Goal: Use online tool/utility: Utilize a website feature to perform a specific function

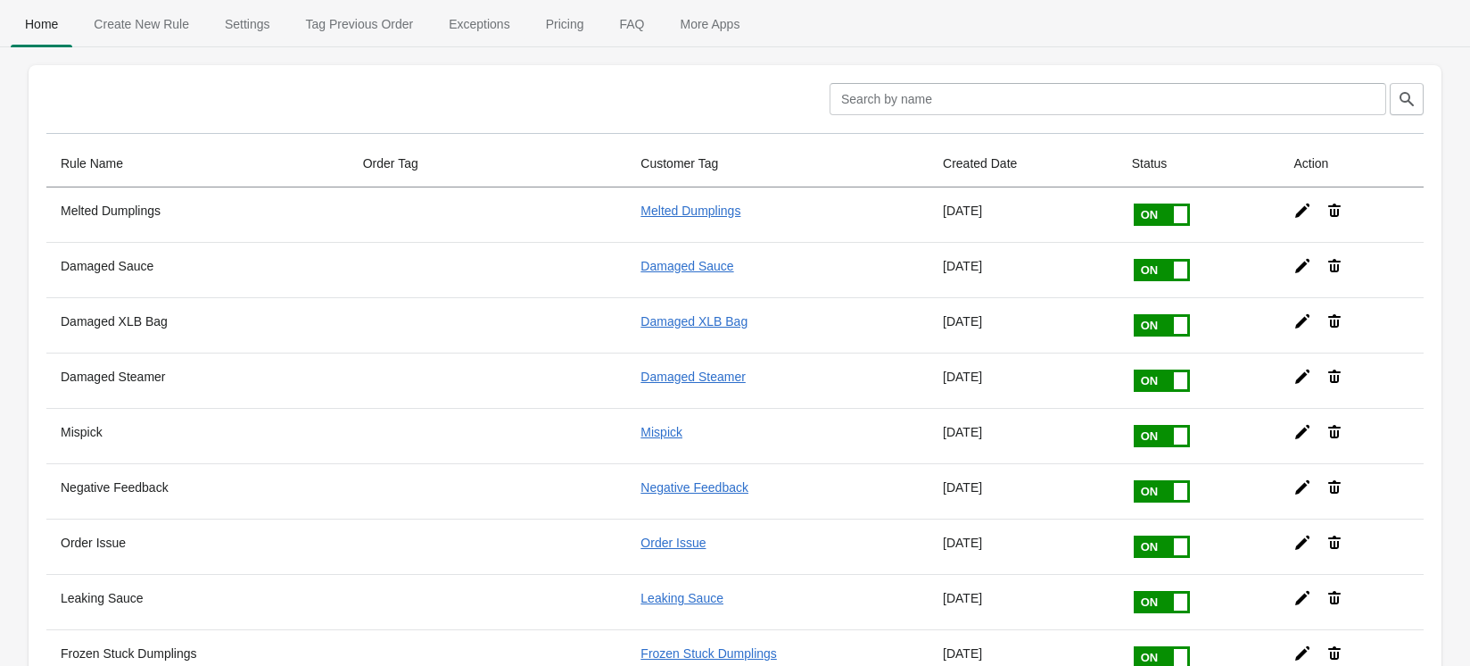
click at [350, 32] on span "Tag Previous Order" at bounding box center [360, 24] width 137 height 32
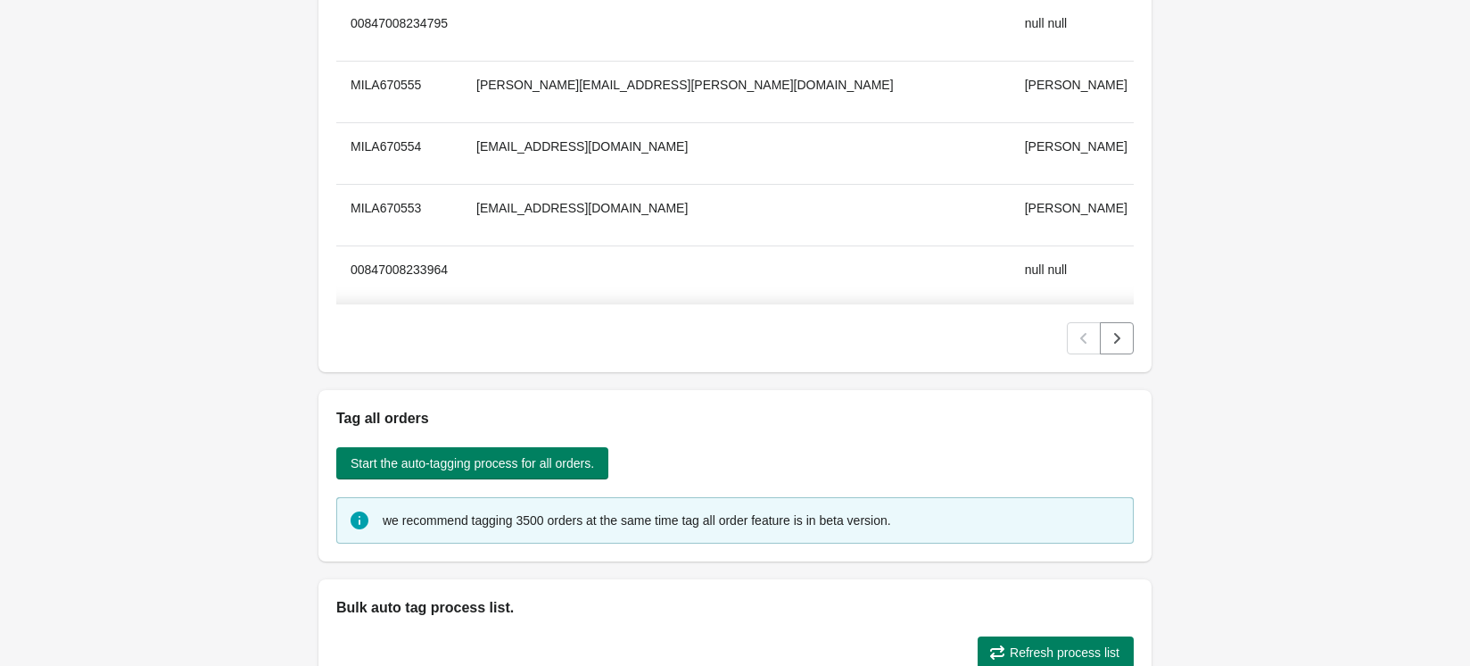
scroll to position [823, 0]
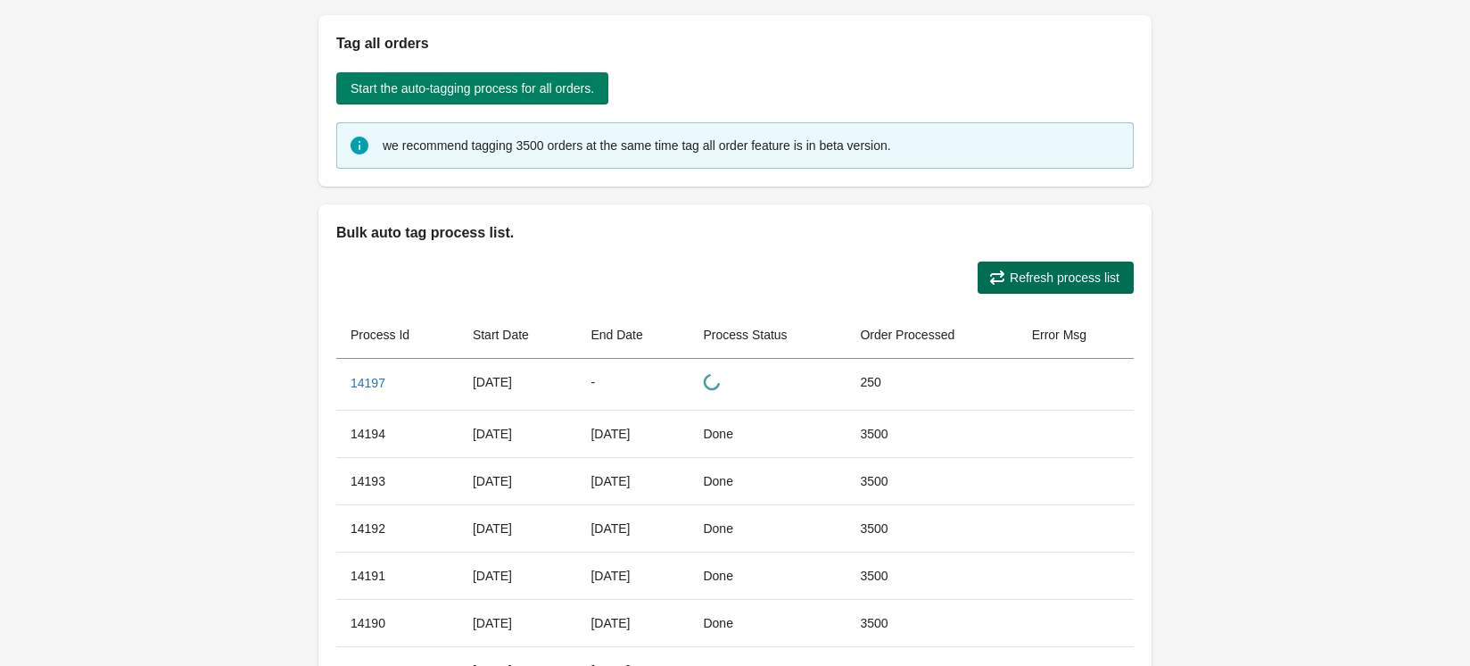
click at [1086, 277] on span "Refresh process list" at bounding box center [1065, 277] width 110 height 14
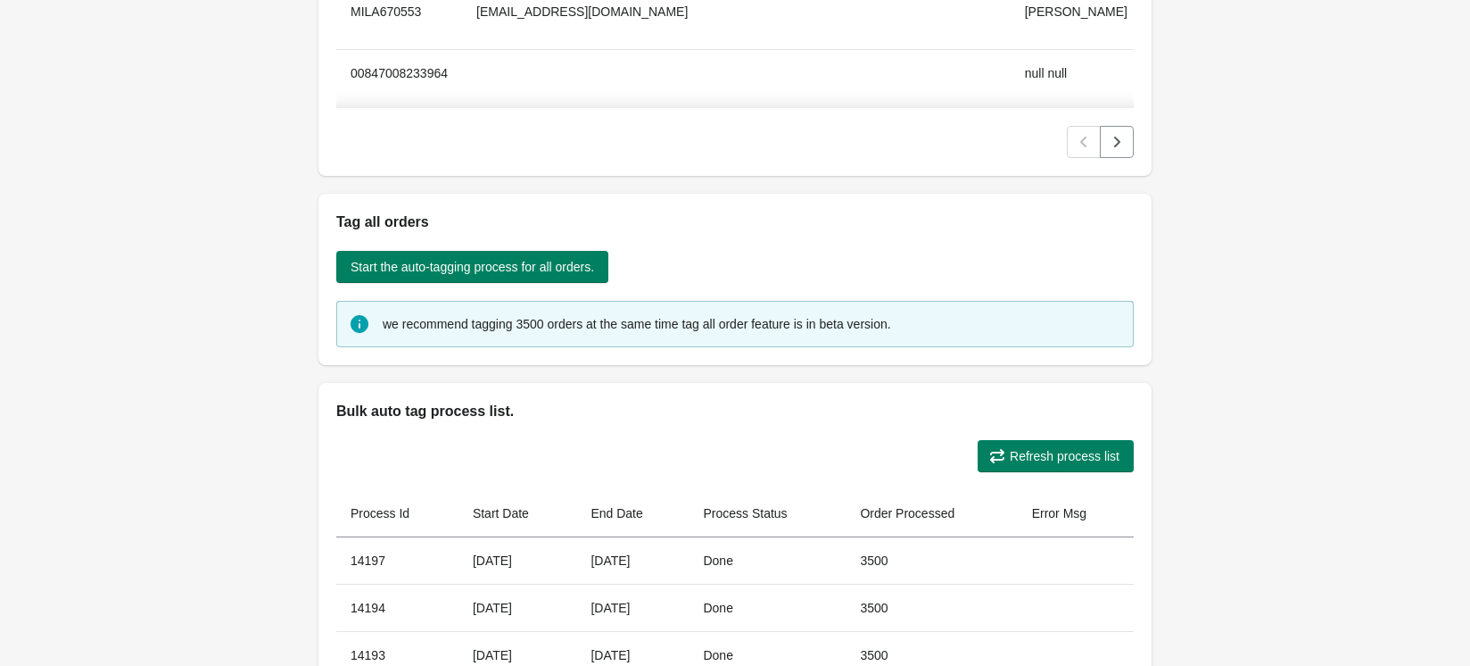
scroll to position [207, 0]
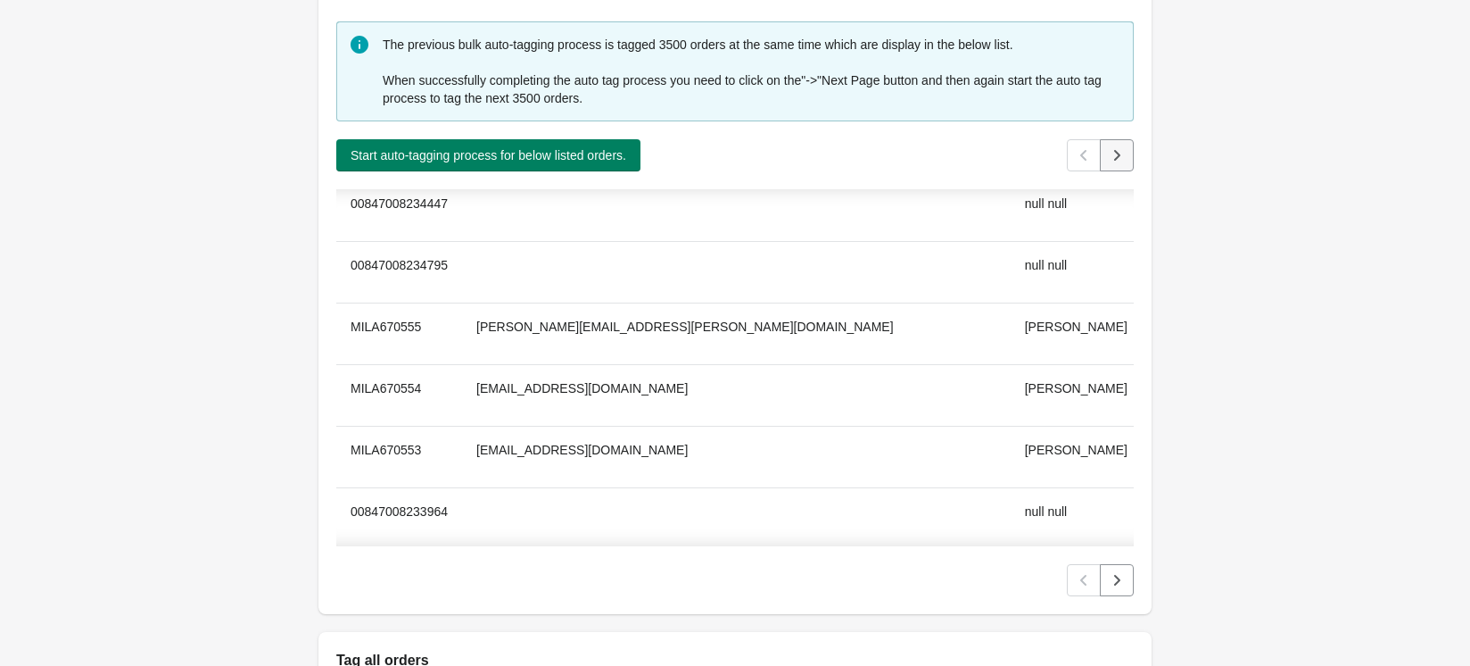
click at [1119, 164] on icon "Next" at bounding box center [1117, 155] width 18 height 18
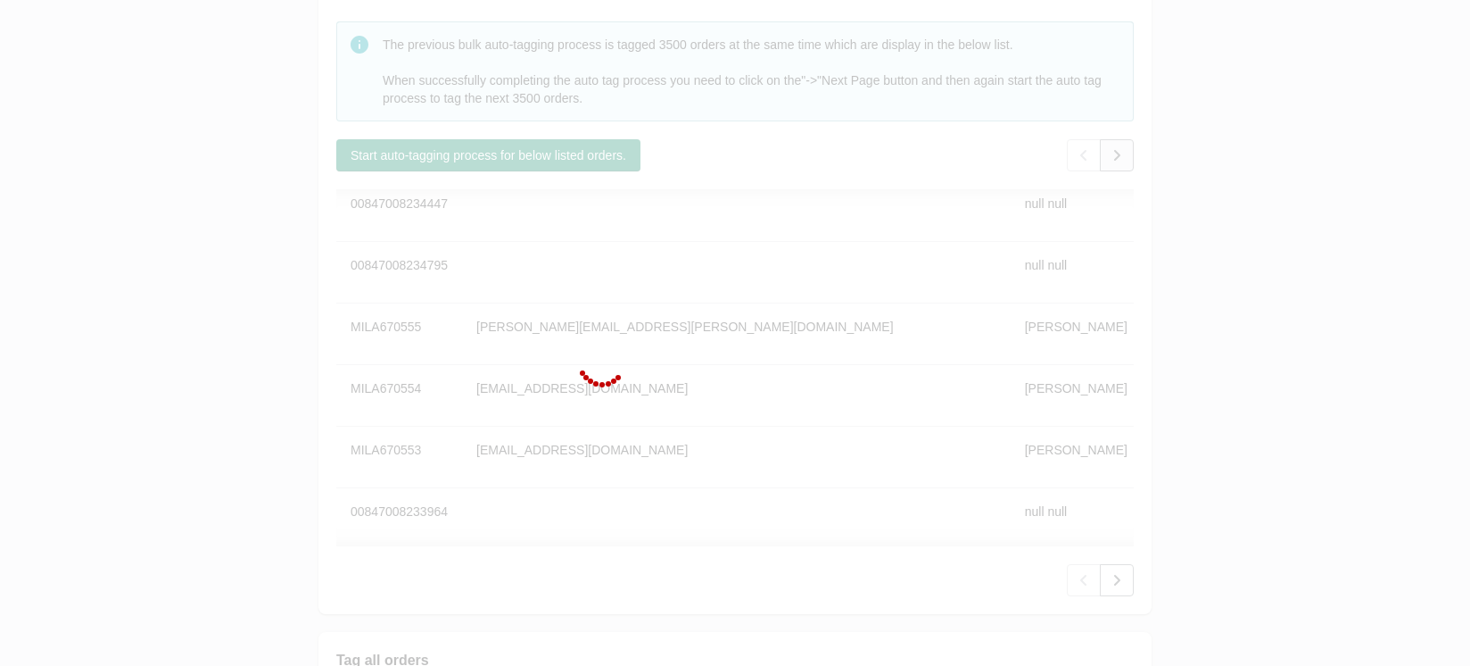
scroll to position [170, 0]
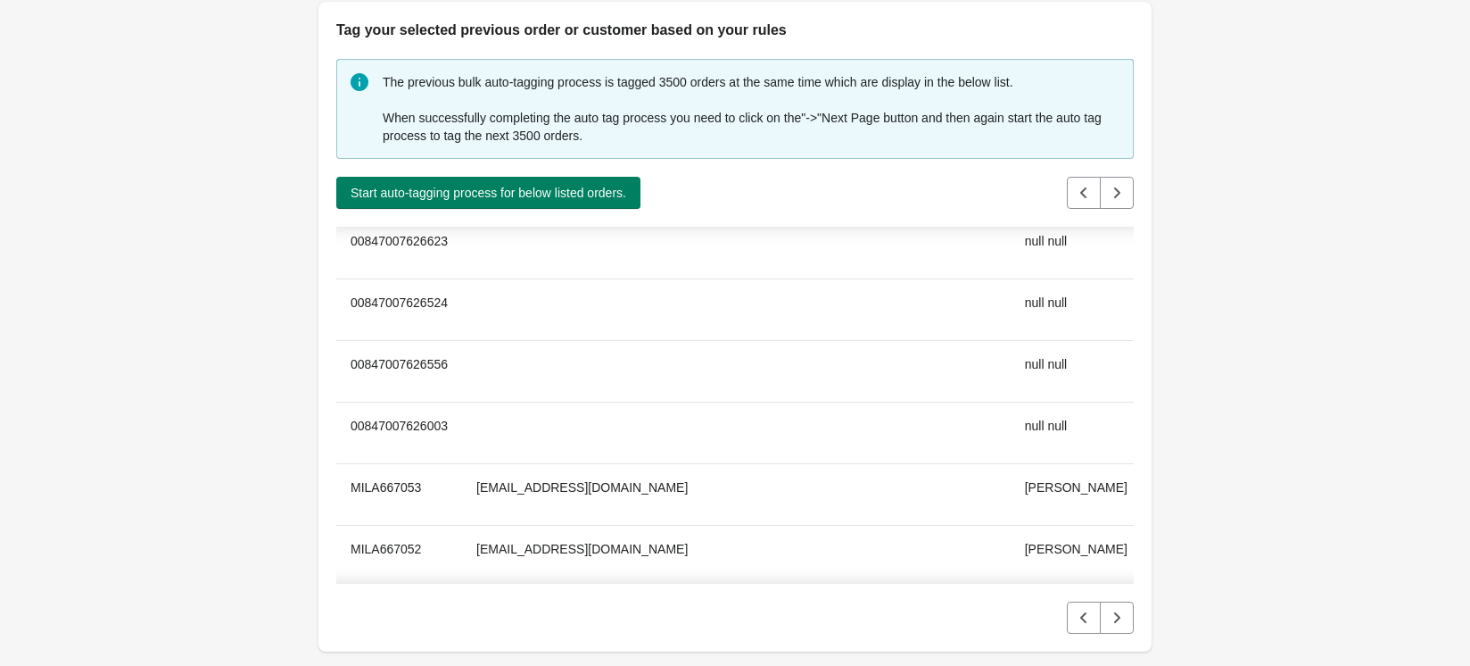
click at [546, 179] on button "Start auto-tagging process for below listed orders." at bounding box center [488, 193] width 304 height 32
click at [0, 0] on div at bounding box center [0, 0] width 0 height 0
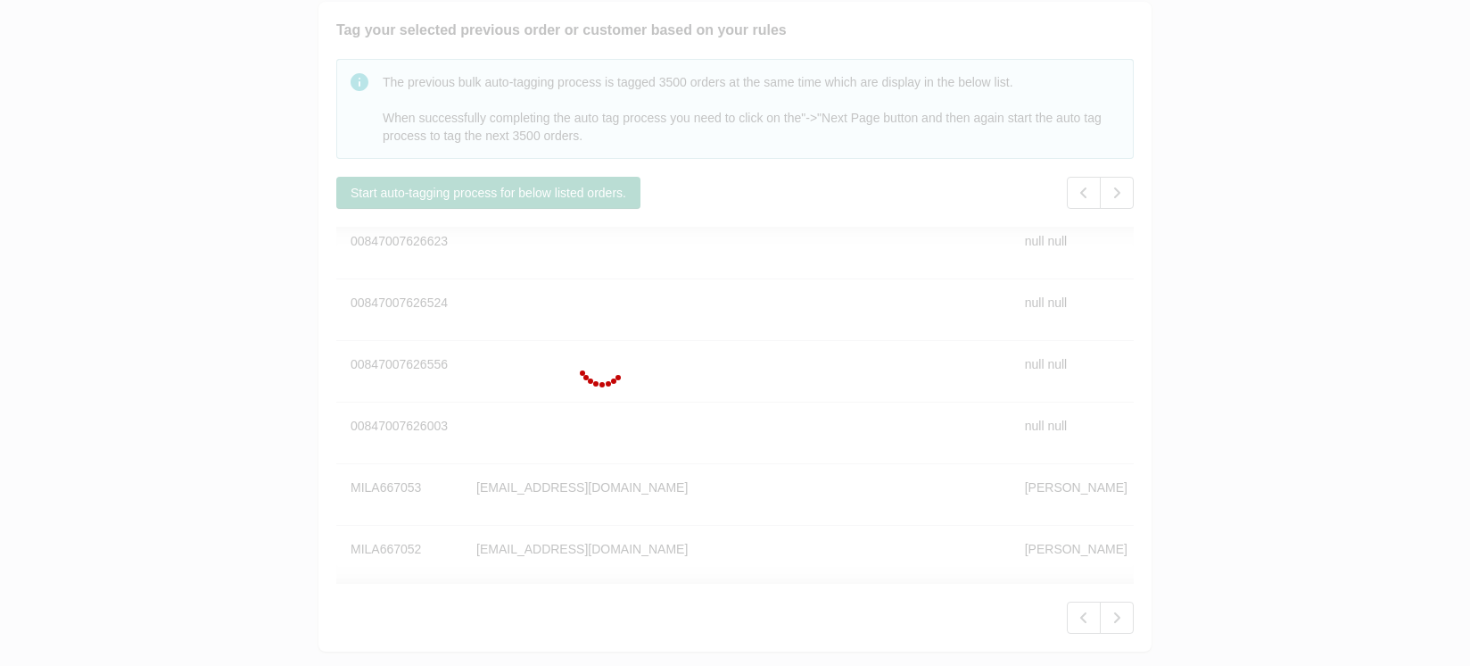
click at [504, 193] on div at bounding box center [735, 333] width 1470 height 666
